Goal: Use online tool/utility

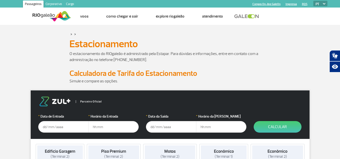
click at [52, 129] on input "text" at bounding box center [63, 127] width 50 height 12
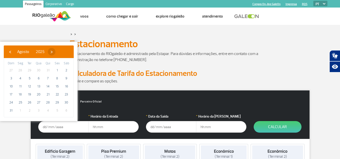
click at [55, 53] on span "›" at bounding box center [52, 52] width 8 height 8
click at [60, 53] on span "›" at bounding box center [56, 52] width 8 height 8
click at [56, 102] on span "28" at bounding box center [57, 103] width 8 height 8
type input "[DATE]"
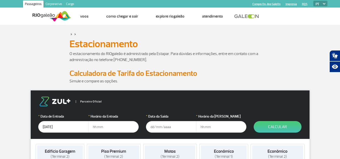
click at [104, 128] on input "text" at bounding box center [113, 127] width 50 height 12
type input "17:00"
click at [158, 128] on input "text" at bounding box center [171, 127] width 50 height 12
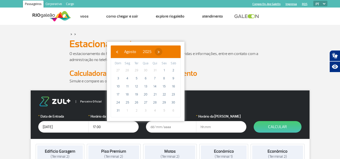
click at [162, 51] on span "›" at bounding box center [159, 52] width 8 height 8
click at [167, 51] on span "›" at bounding box center [163, 52] width 8 height 8
click at [164, 51] on span "›" at bounding box center [160, 52] width 8 height 8
click at [116, 112] on span "30" at bounding box center [118, 111] width 8 height 8
type input "[DATE]"
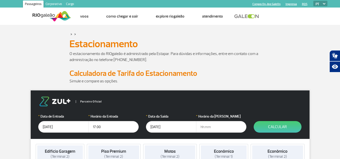
click at [208, 127] on input "text" at bounding box center [221, 127] width 50 height 12
type input "22:00"
click at [290, 129] on button "Calcular" at bounding box center [278, 127] width 48 height 12
